Goal: Check status: Check status

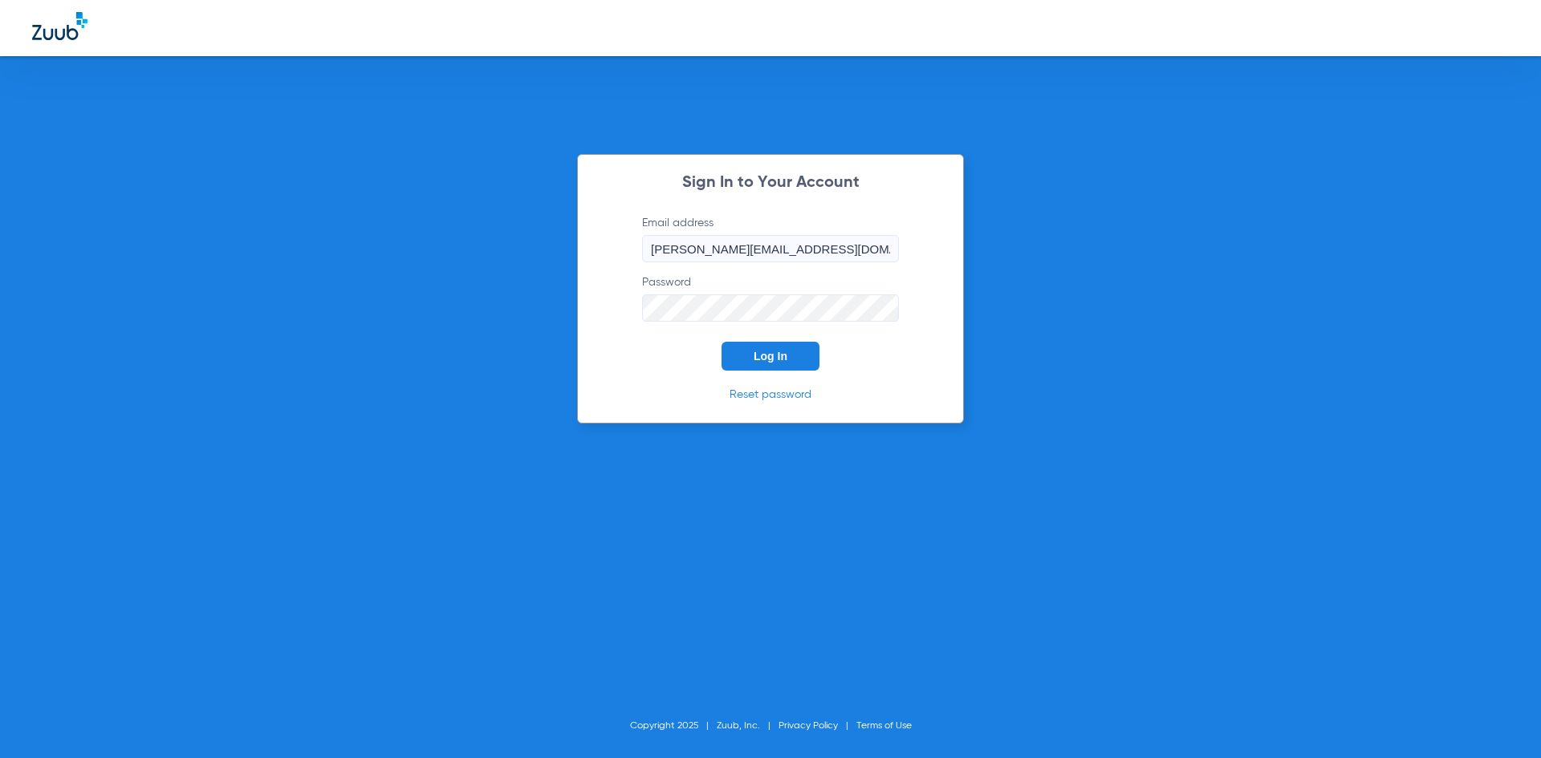
drag, startPoint x: 798, startPoint y: 364, endPoint x: 812, endPoint y: 357, distance: 15.4
click at [801, 362] on button "Log In" at bounding box center [770, 356] width 98 height 29
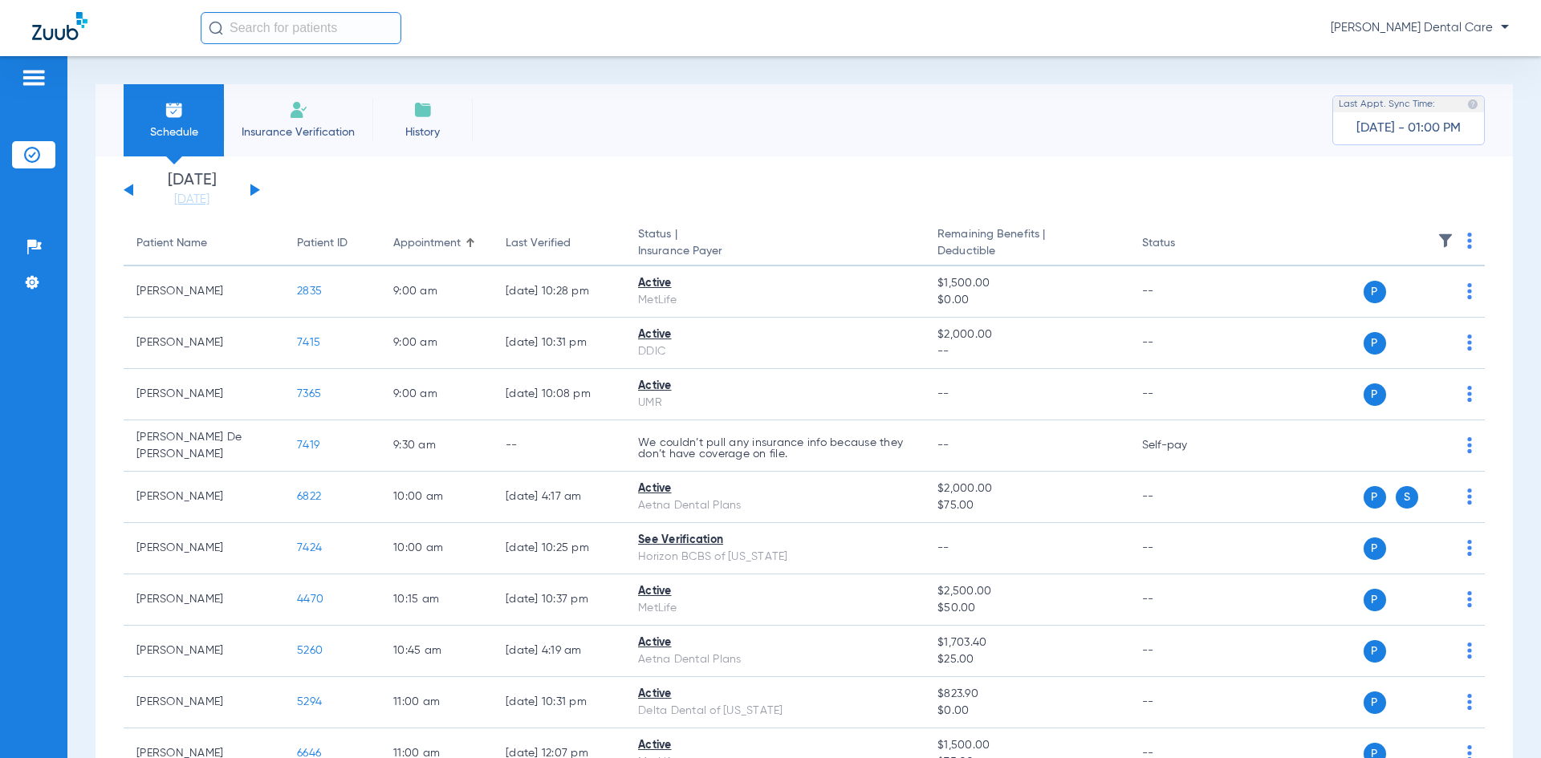
click at [254, 197] on div "[DATE] [DATE] [DATE] [DATE] [DATE] [DATE] [DATE] [DATE] [DATE] [DATE] [DATE] [D…" at bounding box center [192, 190] width 136 height 35
click at [254, 189] on button at bounding box center [255, 190] width 10 height 12
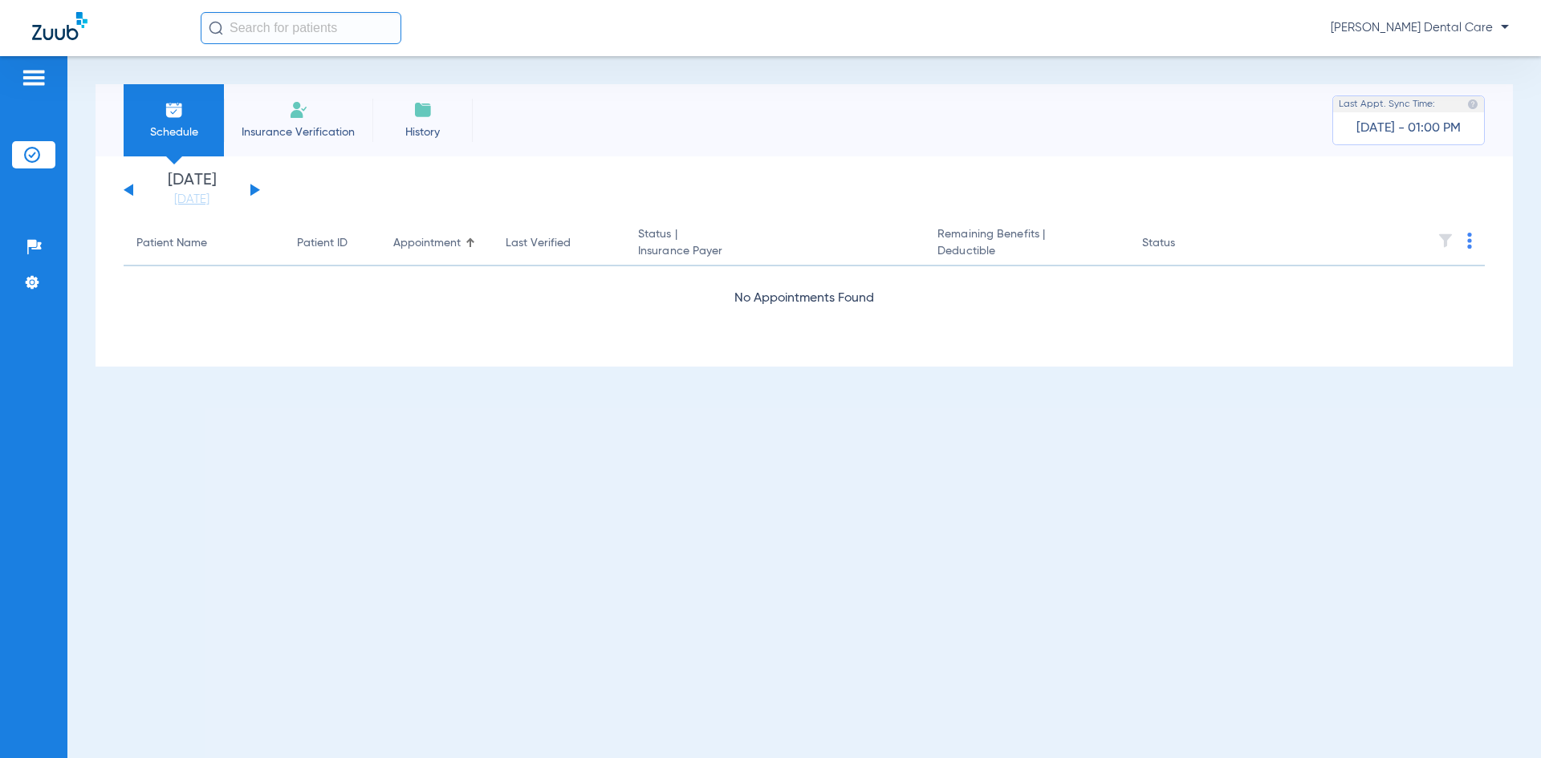
click at [254, 189] on button at bounding box center [255, 190] width 10 height 12
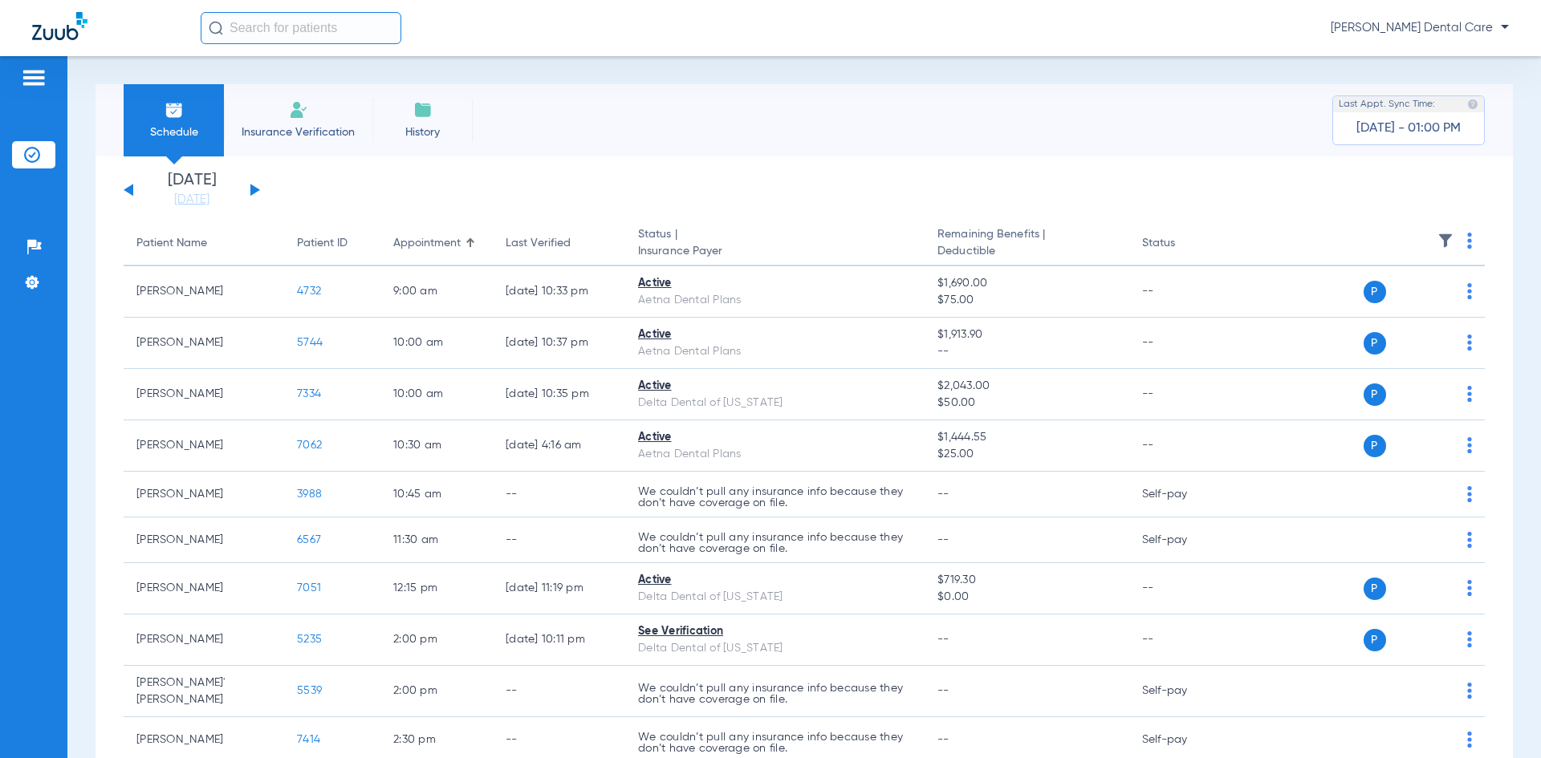
click at [254, 189] on button at bounding box center [255, 190] width 10 height 12
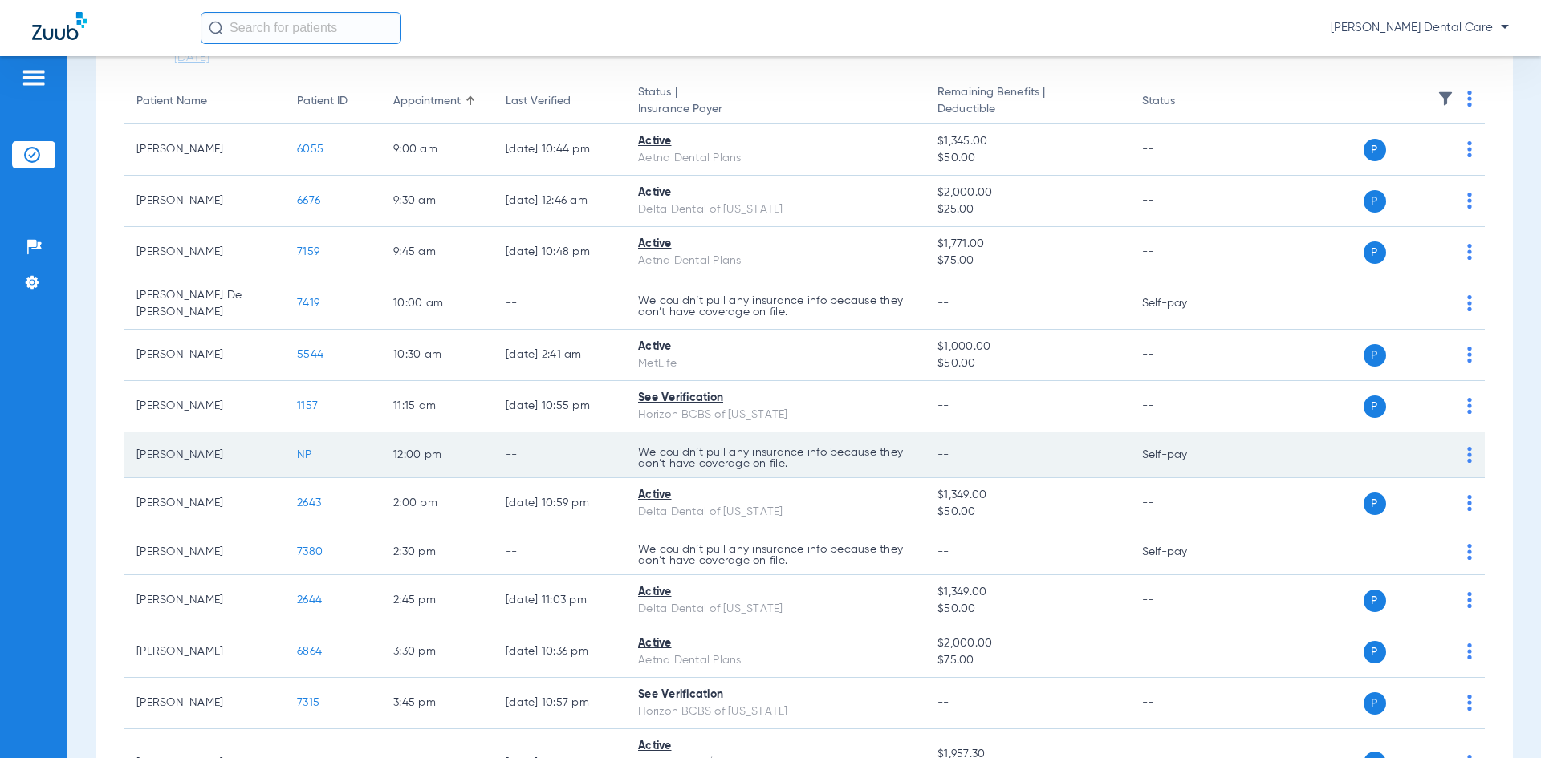
scroll to position [160, 0]
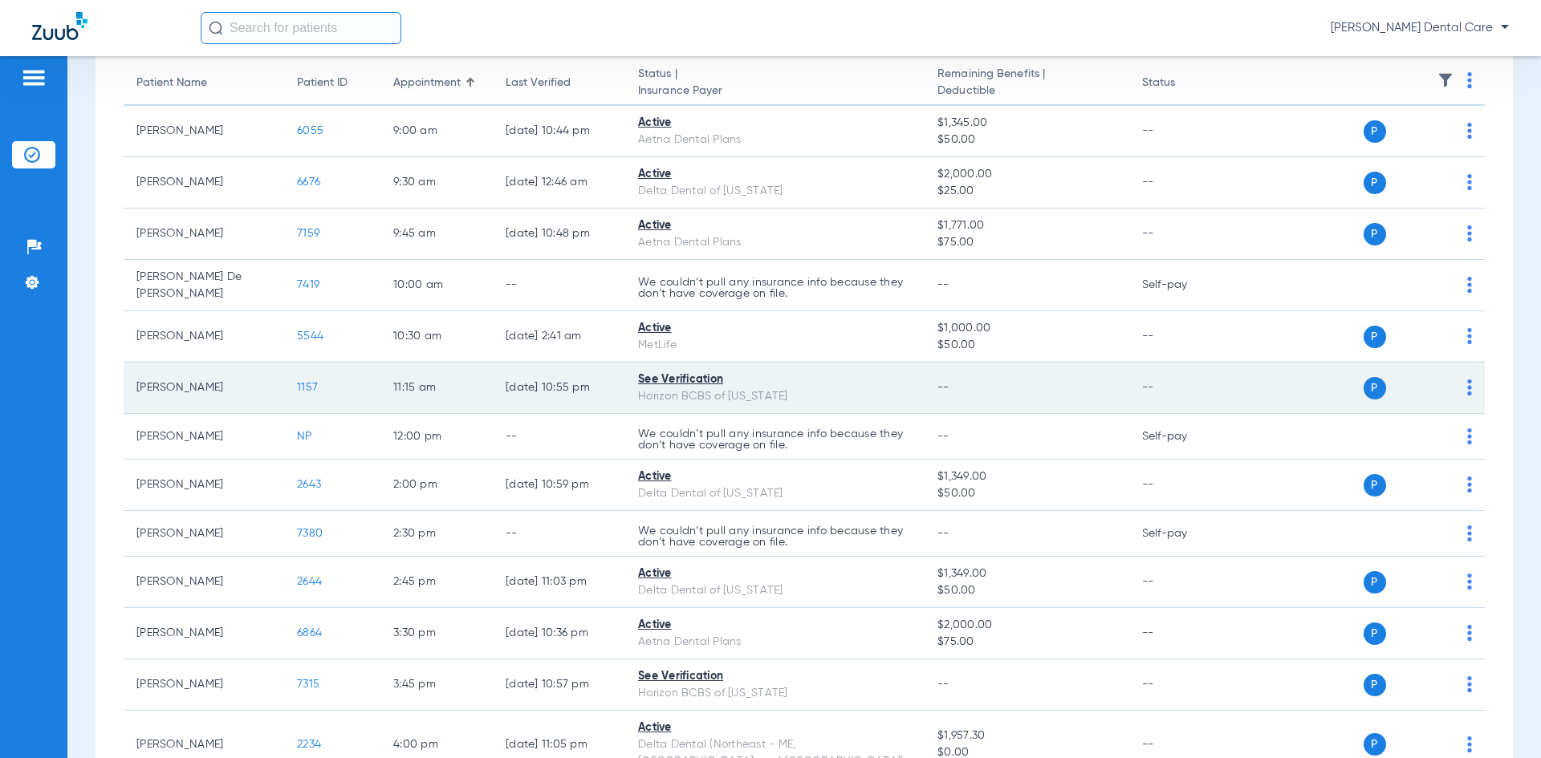
click at [304, 382] on span "1157" at bounding box center [307, 387] width 21 height 11
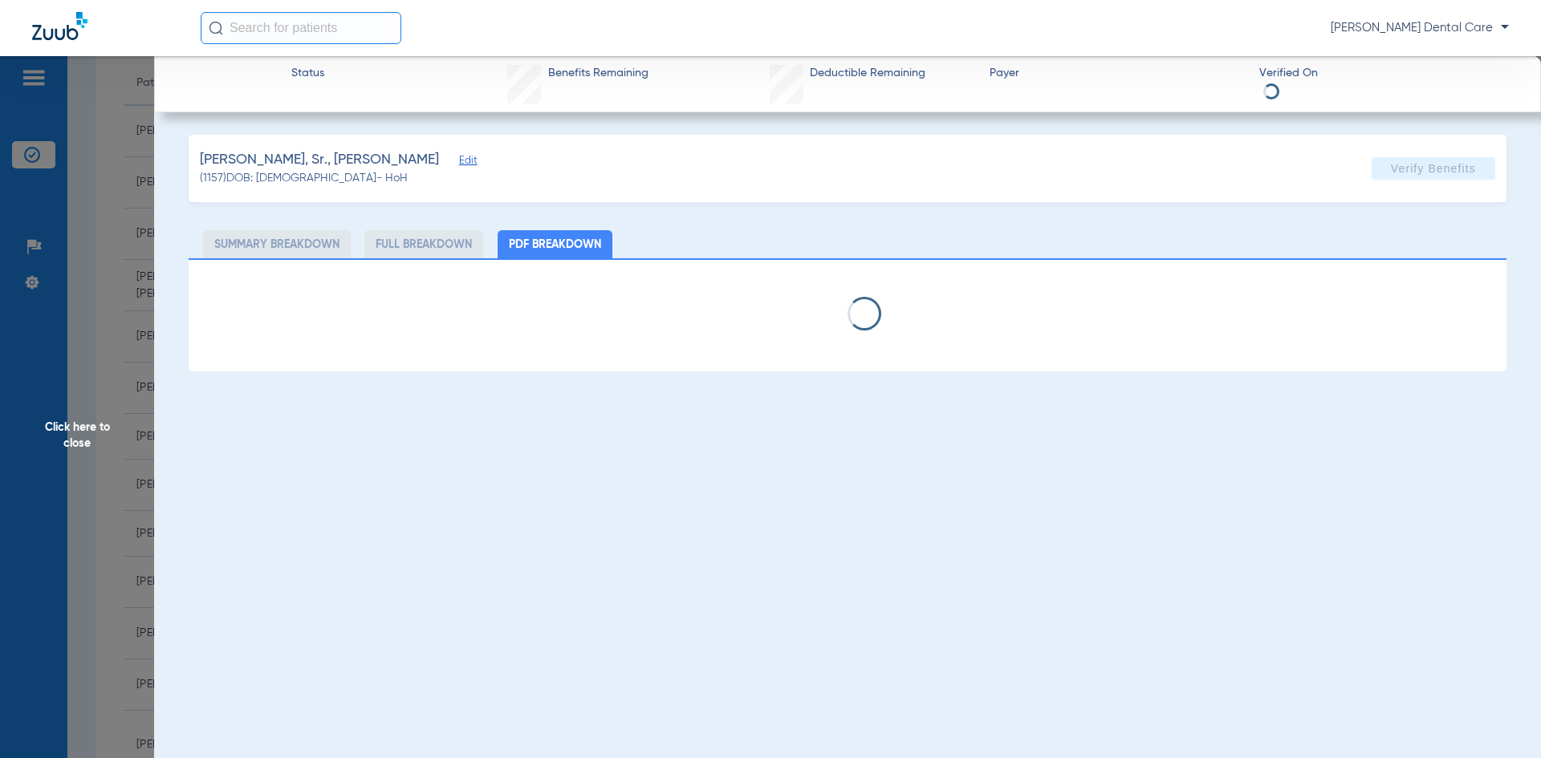
select select "page-width"
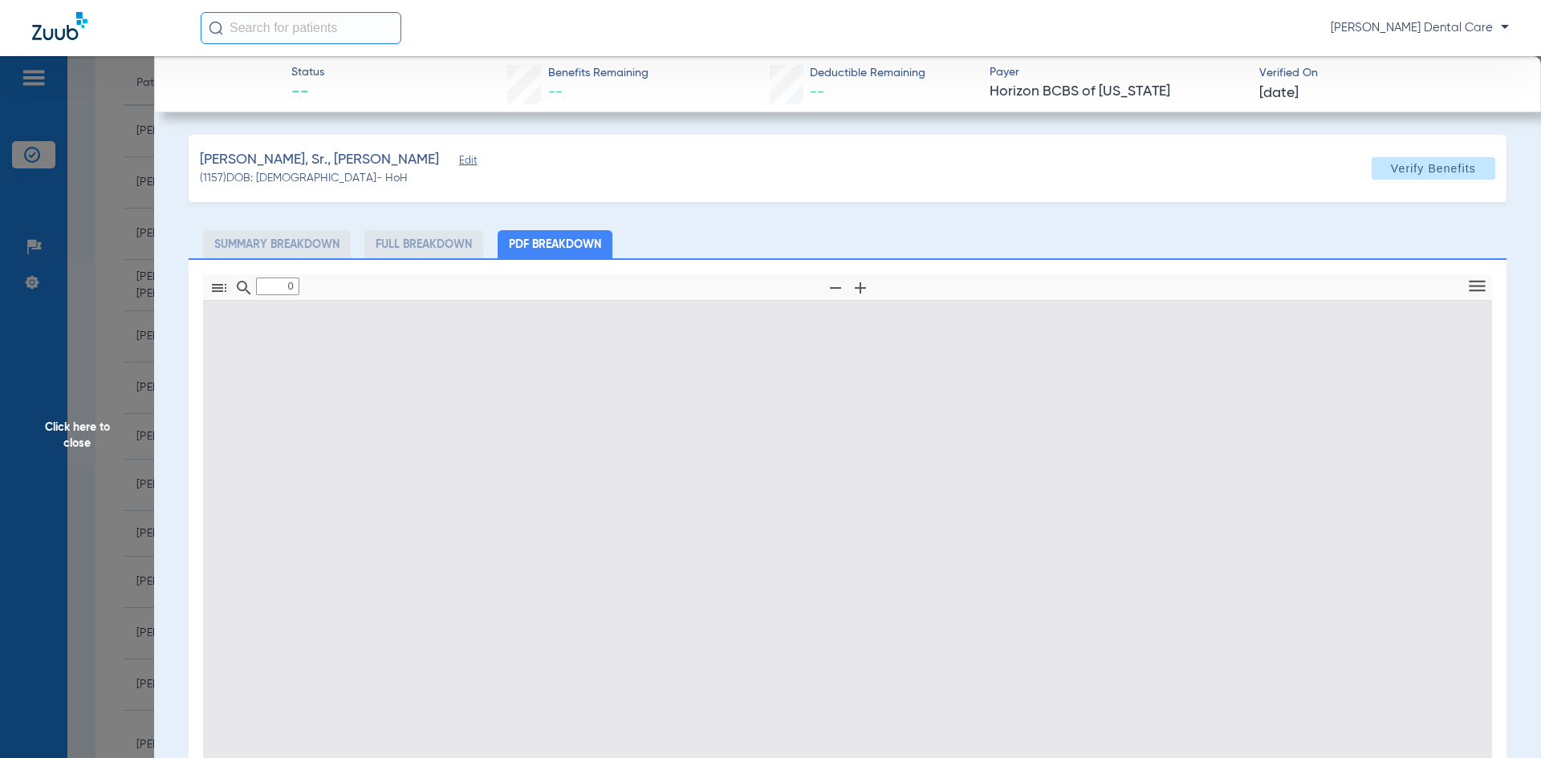
type input "1"
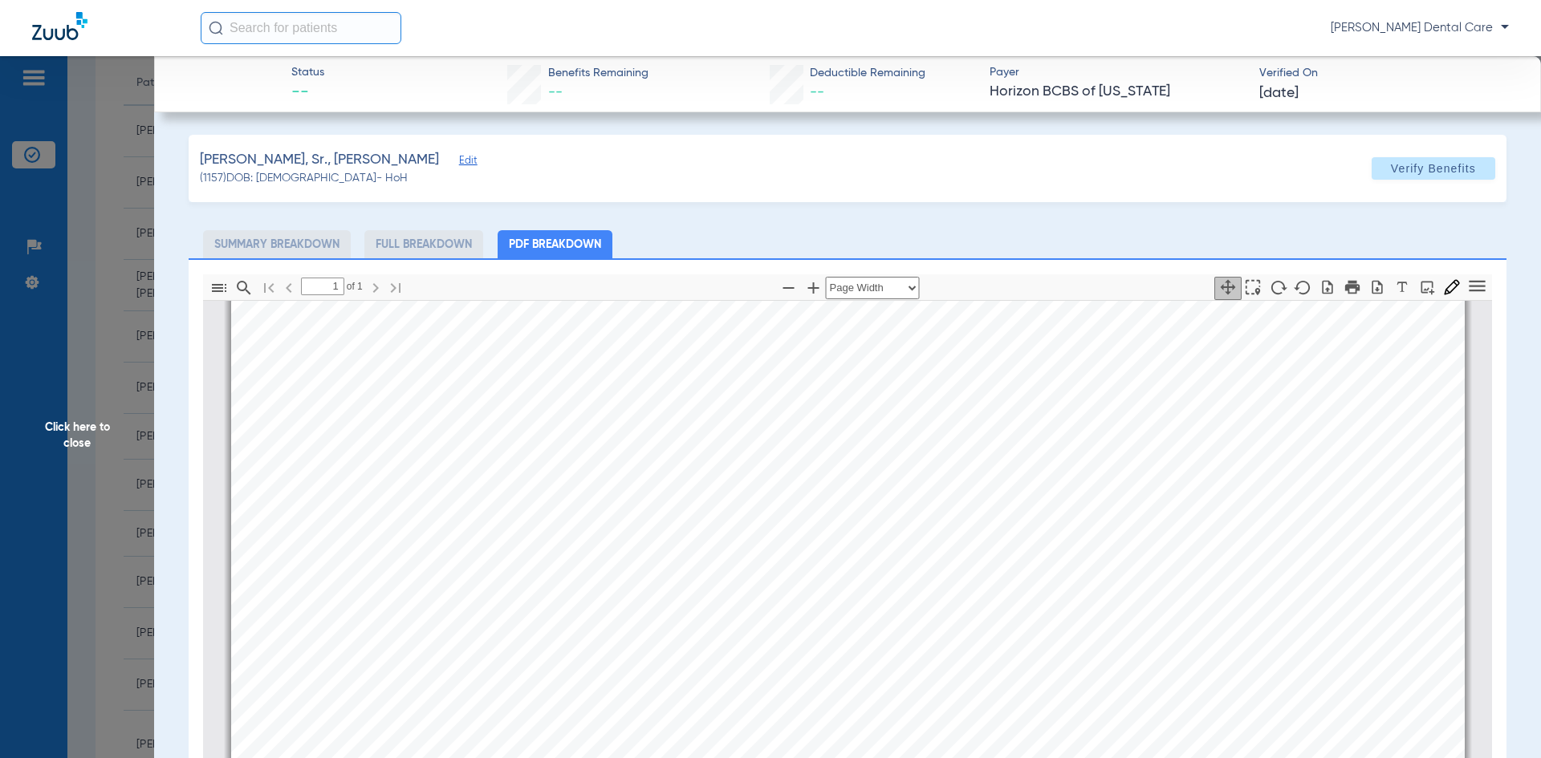
scroll to position [570, 0]
drag, startPoint x: 63, startPoint y: 437, endPoint x: 110, endPoint y: 432, distance: 46.8
click at [64, 436] on span "Click here to close" at bounding box center [77, 435] width 154 height 758
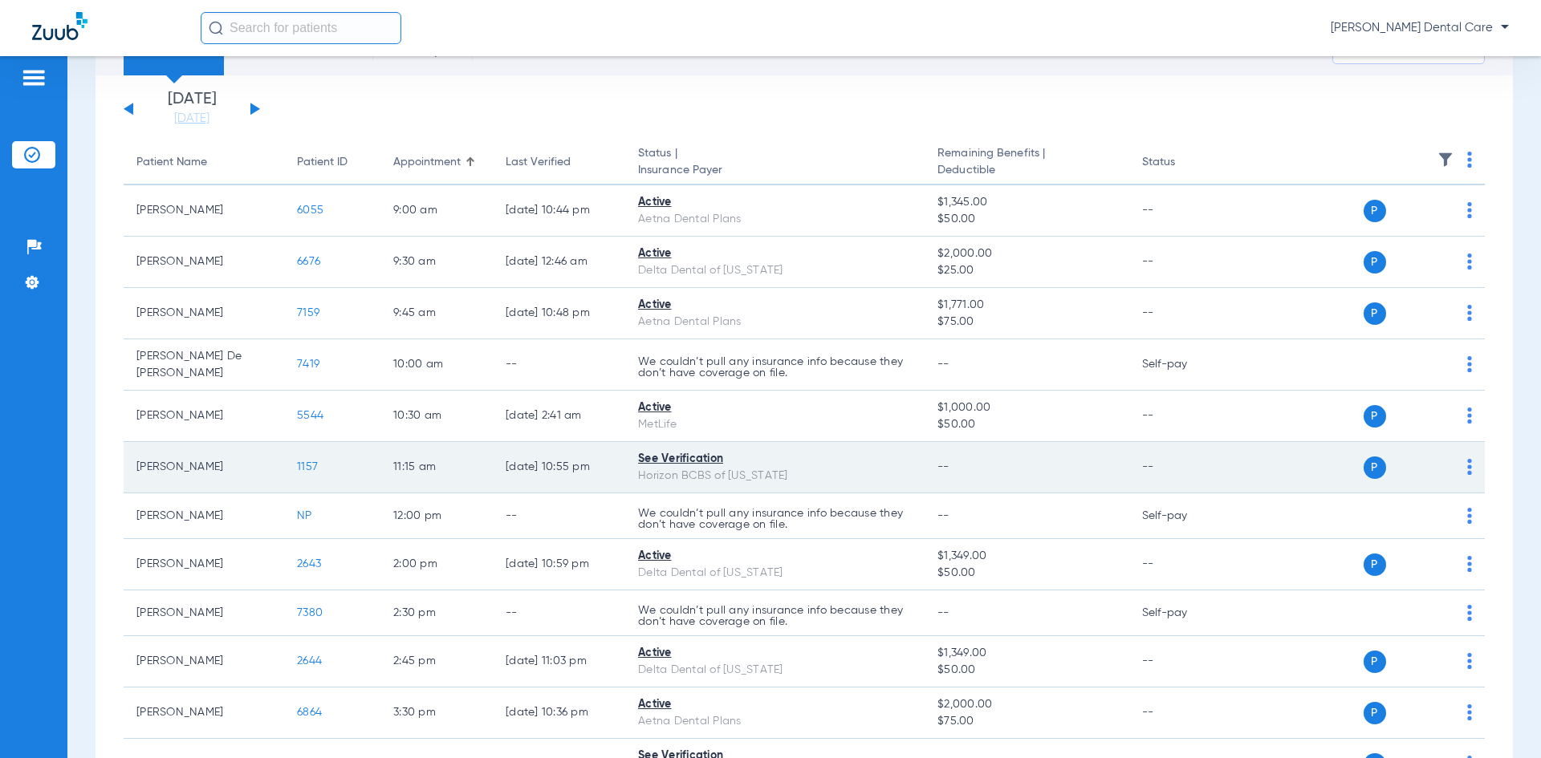
scroll to position [80, 0]
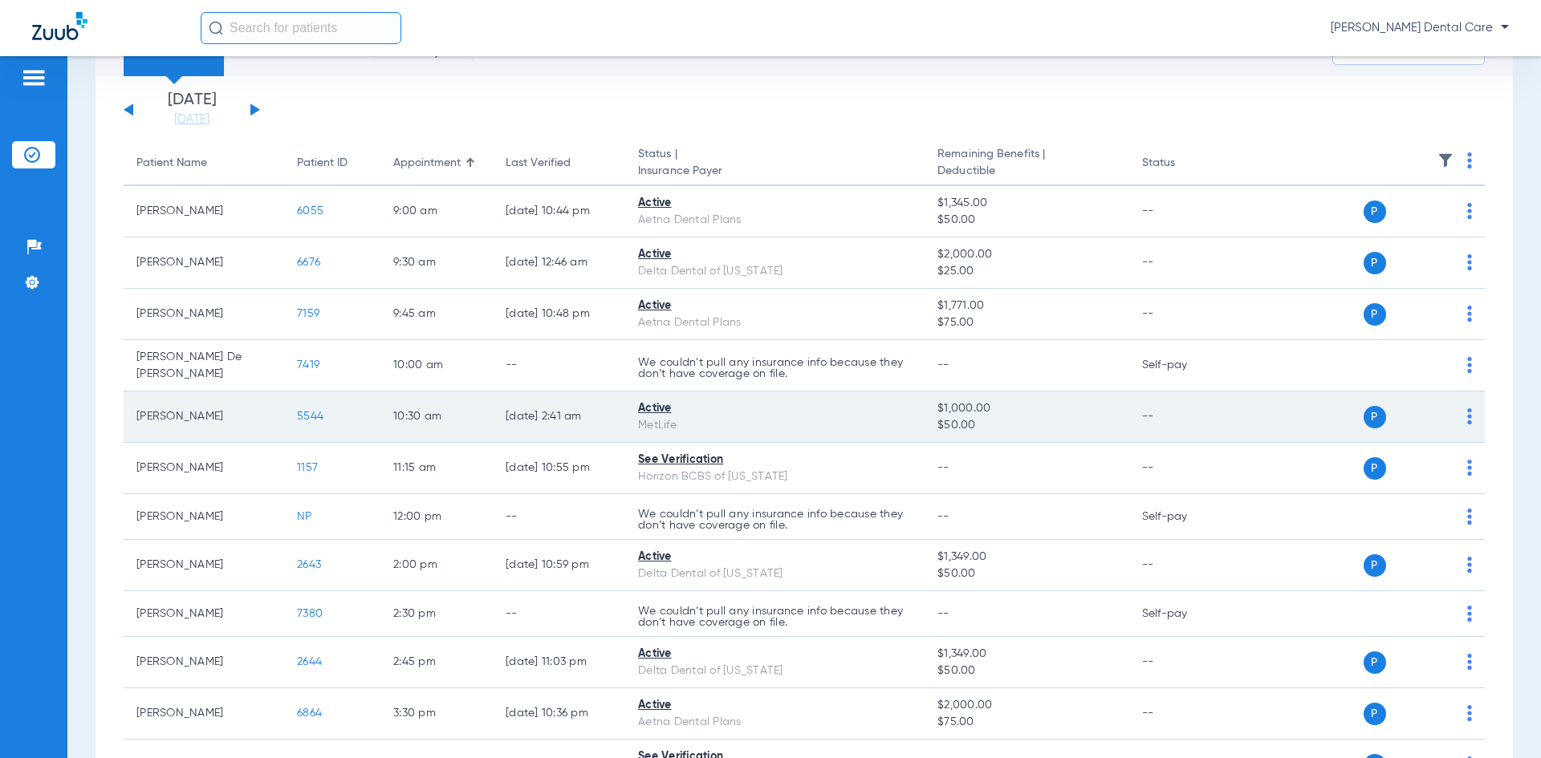
click at [304, 411] on span "5544" at bounding box center [310, 416] width 26 height 11
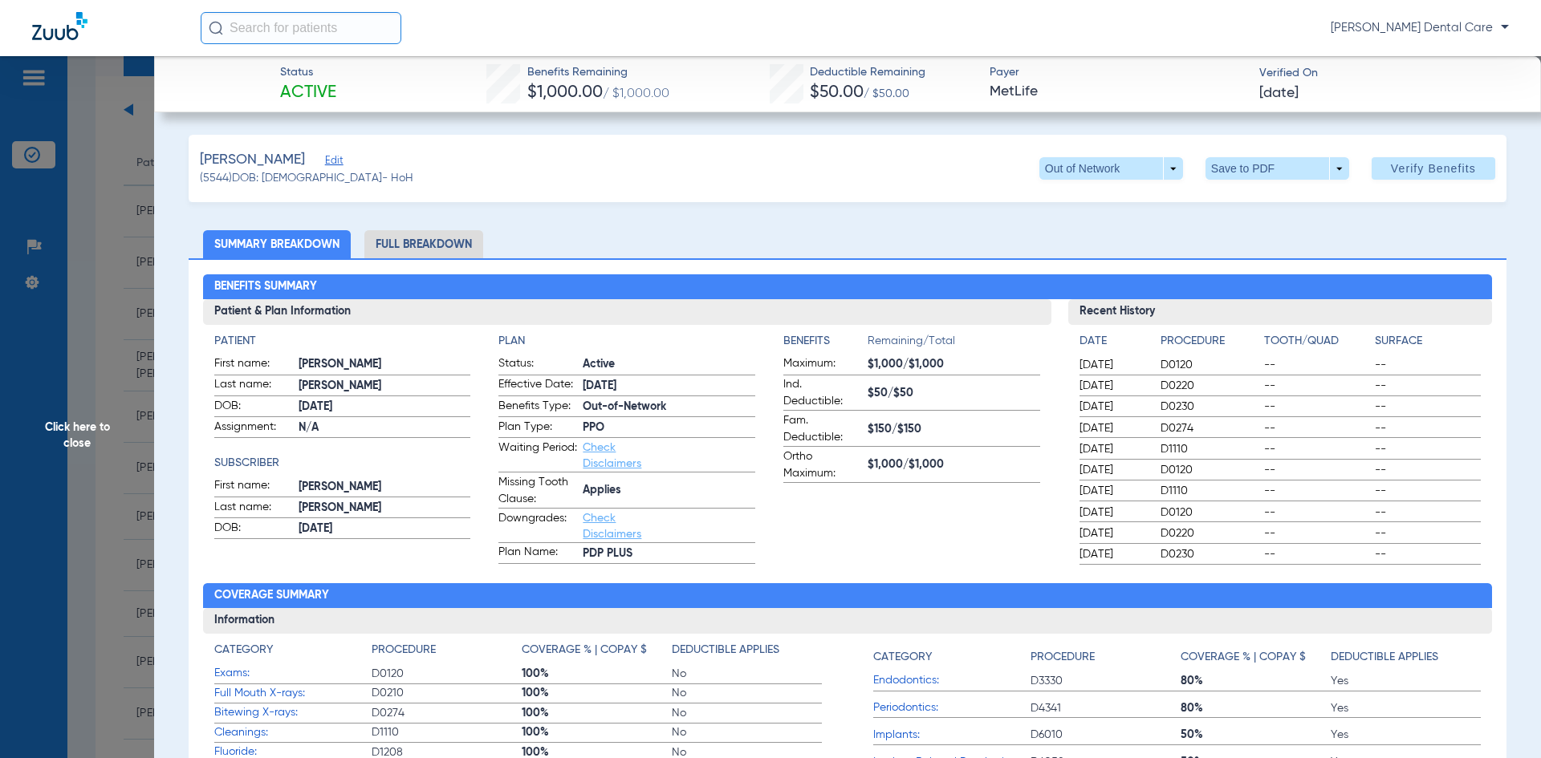
click at [95, 426] on span "Click here to close" at bounding box center [77, 435] width 154 height 758
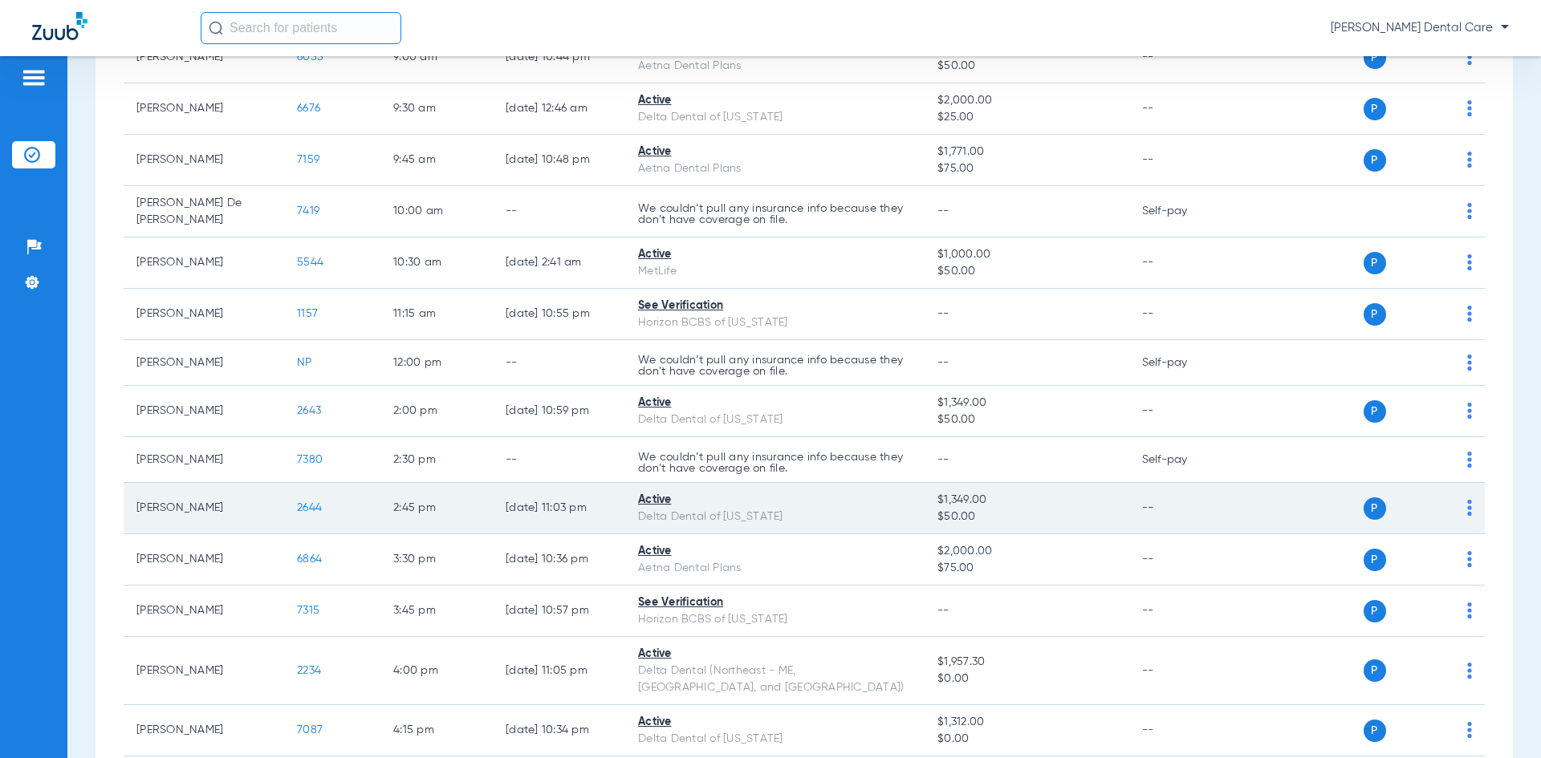
scroll to position [313, 0]
